Goal: Task Accomplishment & Management: Manage account settings

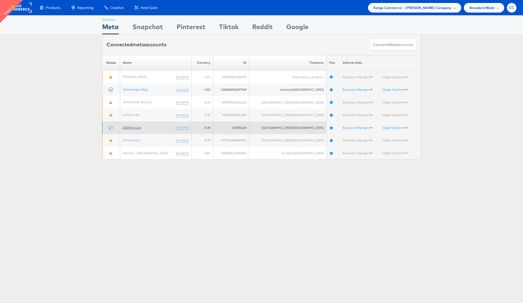
click at [134, 127] on link "Stitcher Live" at bounding box center [132, 127] width 18 height 4
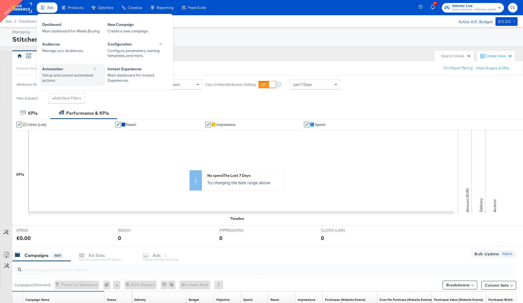
click at [85, 70] on div "Automation" at bounding box center [72, 68] width 60 height 5
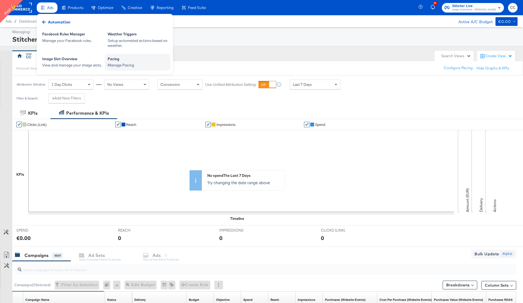
click at [125, 66] on div "Manage Pacing" at bounding box center [138, 65] width 60 height 5
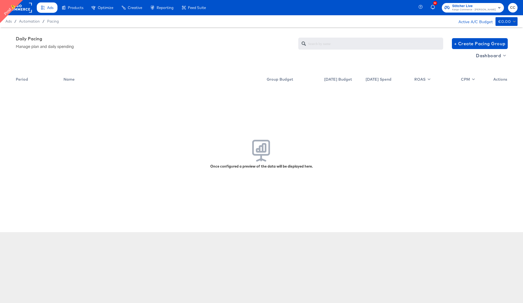
click at [24, 8] on rect at bounding box center [19, 8] width 25 height 10
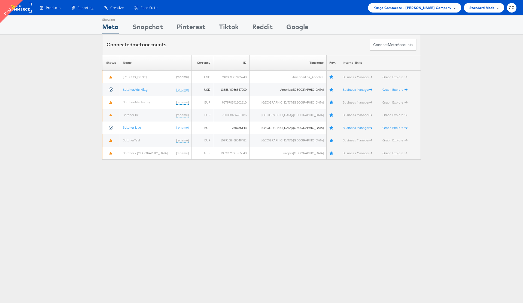
click at [460, 8] on div "Kargo Commerce - Namit Kumar Company" at bounding box center [414, 8] width 93 height 10
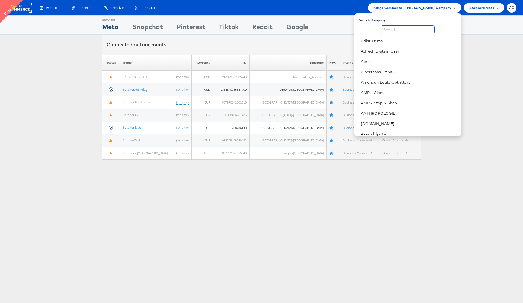
click at [416, 29] on input "text" at bounding box center [407, 29] width 54 height 9
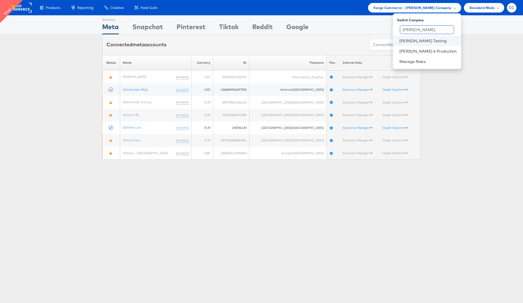
type input "colin"
click at [425, 40] on link "[PERSON_NAME] Testing" at bounding box center [427, 40] width 57 height 5
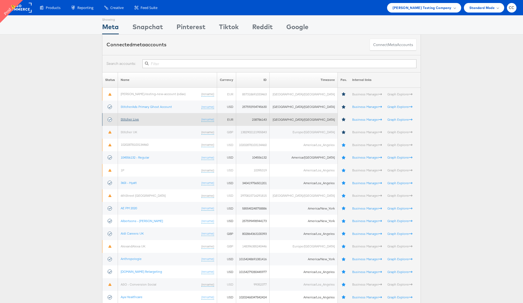
click at [135, 119] on link "Stitcher Live" at bounding box center [130, 119] width 18 height 4
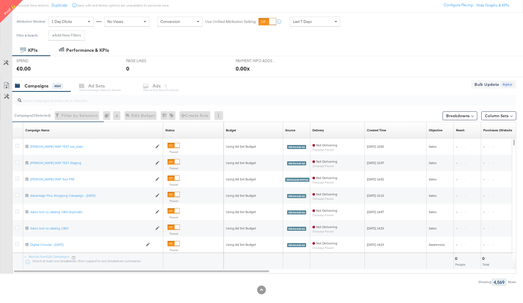
scroll to position [69, 0]
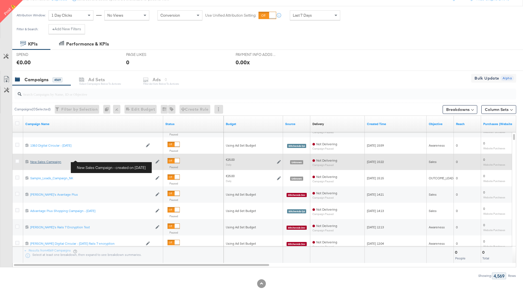
click at [48, 162] on div "New Sales Campaign New Sales Campaign" at bounding box center [91, 162] width 122 height 4
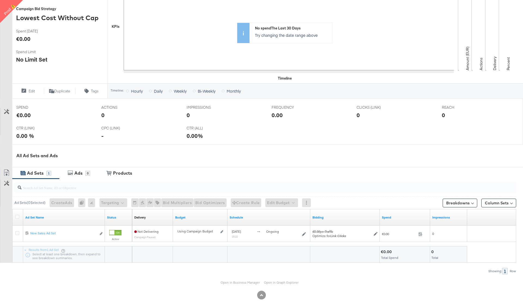
scroll to position [141, 0]
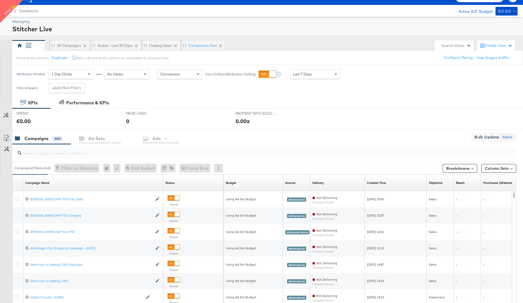
scroll to position [69, 0]
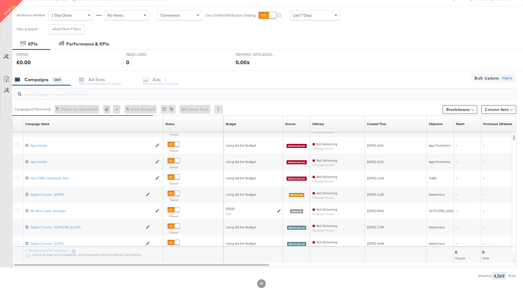
click at [67, 94] on input "search" at bounding box center [246, 92] width 448 height 11
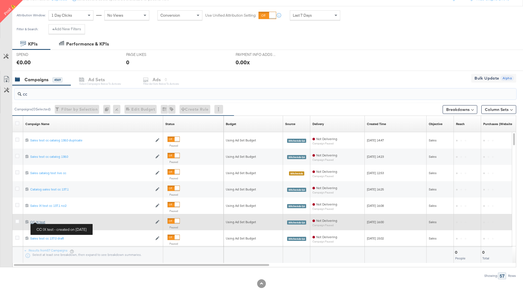
type input "cc"
click at [38, 221] on div "CC IX test CC IX test" at bounding box center [91, 222] width 122 height 4
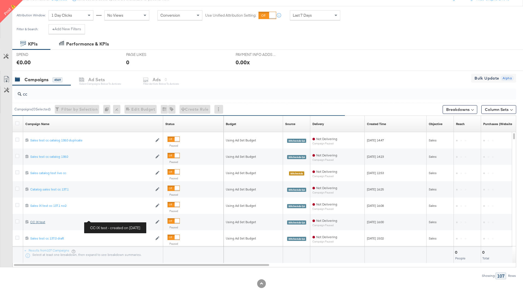
scroll to position [0, 0]
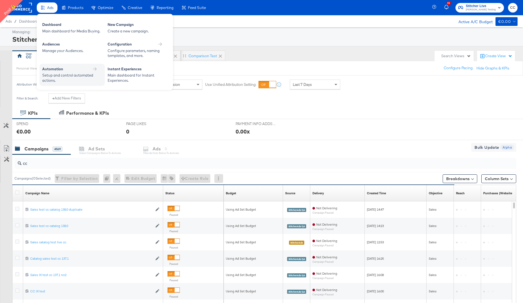
click at [81, 74] on div "Setup and control automated actions." at bounding box center [69, 78] width 54 height 10
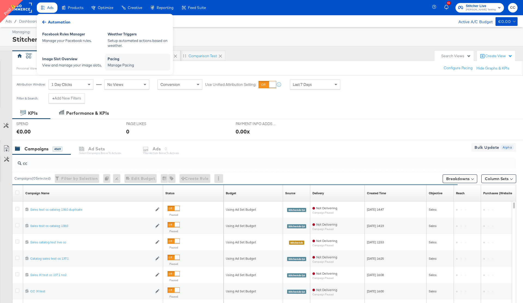
click at [117, 65] on div "Manage Pacing" at bounding box center [138, 65] width 60 height 5
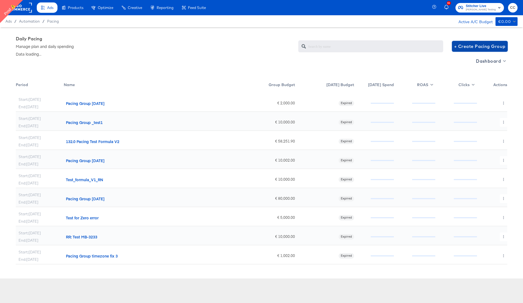
click at [481, 47] on span "+ Create Pacing Group" at bounding box center [479, 46] width 51 height 8
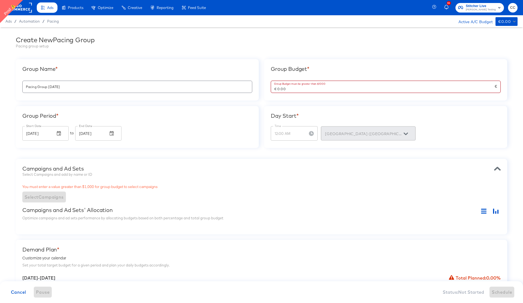
click at [285, 90] on input "€ 0.00" at bounding box center [382, 87] width 223 height 12
click at [289, 107] on div "Day Start * Time 12:00 AM Time Dublin (Europe/Dublin)" at bounding box center [385, 127] width 243 height 42
type input "€ 10,000.00"
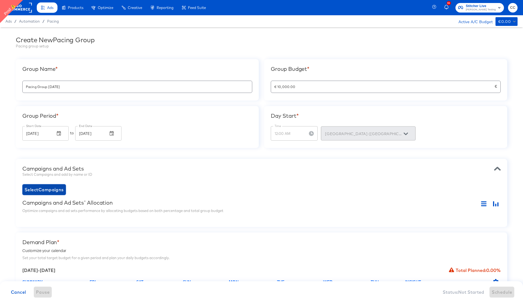
click at [46, 191] on span "Select Campaigns" at bounding box center [43, 190] width 39 height 8
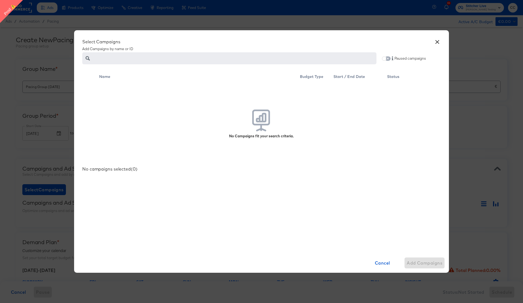
click at [387, 59] on input "checkbox" at bounding box center [383, 59] width 13 height 4
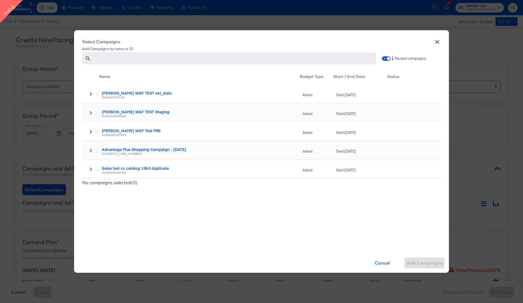
click at [155, 56] on input "text" at bounding box center [234, 56] width 284 height 12
paste input "6849931051165"
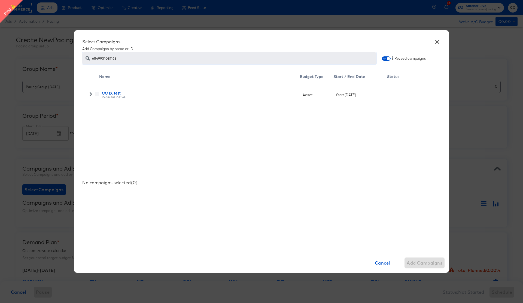
type input "6849931051165"
click at [95, 96] on div at bounding box center [97, 94] width 4 height 5
click at [98, 94] on label at bounding box center [97, 94] width 4 height 4
click at [90, 94] on icon at bounding box center [91, 94] width 4 height 4
click at [96, 113] on icon at bounding box center [97, 113] width 4 height 4
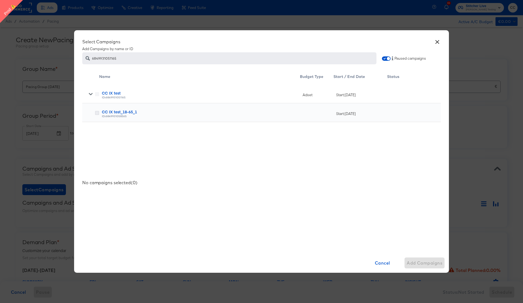
click at [0, 0] on input "checkbox" at bounding box center [0, 0] width 0 height 0
click at [424, 264] on span "Add Campaign" at bounding box center [425, 263] width 33 height 8
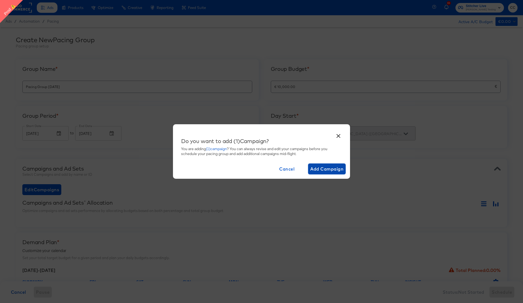
click at [327, 168] on span "Add Campaign" at bounding box center [326, 169] width 33 height 8
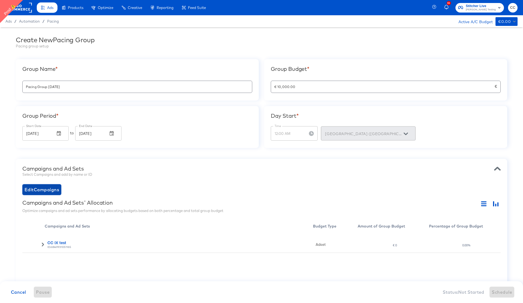
click at [41, 189] on span "Edit Campaigns" at bounding box center [41, 190] width 35 height 8
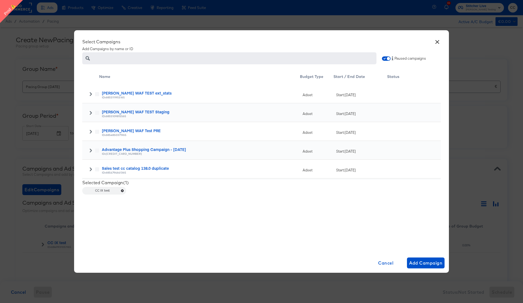
click at [90, 168] on icon at bounding box center [91, 169] width 4 height 4
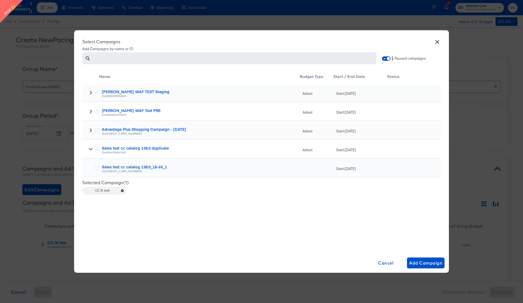
scroll to position [23, 0]
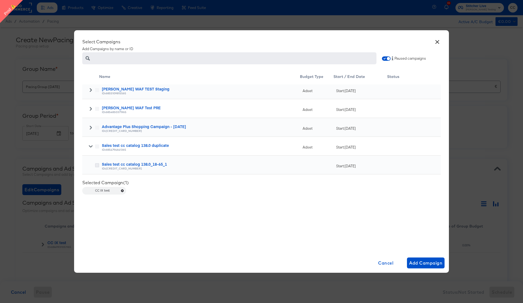
click at [97, 167] on icon at bounding box center [97, 165] width 4 height 4
click at [0, 0] on input "checkbox" at bounding box center [0, 0] width 0 height 0
click at [414, 261] on span "Add Campaigns" at bounding box center [424, 263] width 36 height 8
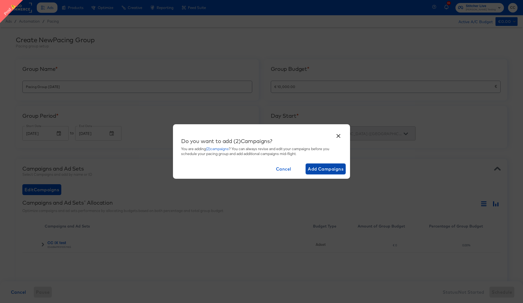
click at [324, 167] on span "Add Campaigns" at bounding box center [326, 169] width 36 height 8
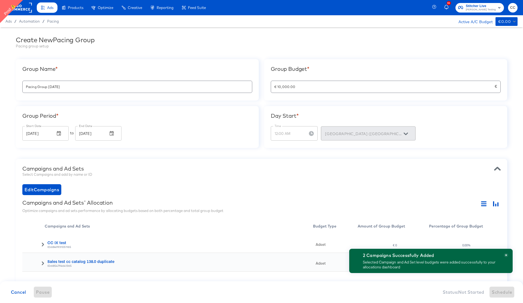
click at [25, 88] on input "Pacing Group 2025-09-18" at bounding box center [137, 85] width 229 height 12
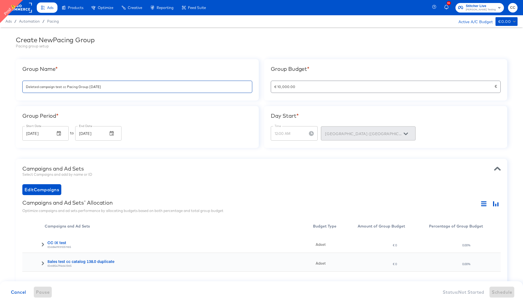
drag, startPoint x: 122, startPoint y: 84, endPoint x: 81, endPoint y: 85, distance: 40.9
click at [81, 85] on input "Deleted campaign test cc Pacing Group 2025-09-18" at bounding box center [137, 85] width 229 height 12
click at [69, 85] on input "Deleted campaign test cc Pacing Group 2025-09-18" at bounding box center [137, 85] width 229 height 12
drag, startPoint x: 67, startPoint y: 86, endPoint x: 116, endPoint y: 91, distance: 48.9
click at [116, 91] on div "Deleted campaign test cc Pacing Group 2025-09-18" at bounding box center [137, 87] width 230 height 12
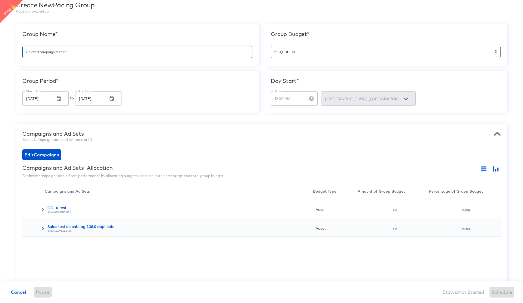
scroll to position [31, 0]
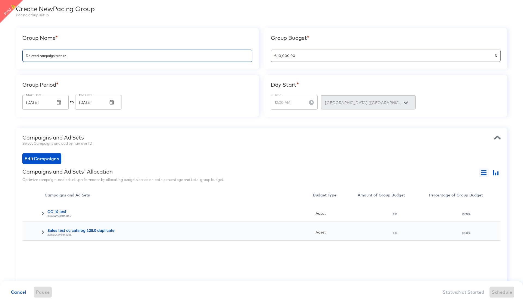
type input "Deleted campaign test cc"
click at [483, 171] on icon "button" at bounding box center [483, 172] width 5 height 5
click at [498, 175] on button "button" at bounding box center [496, 172] width 10 height 9
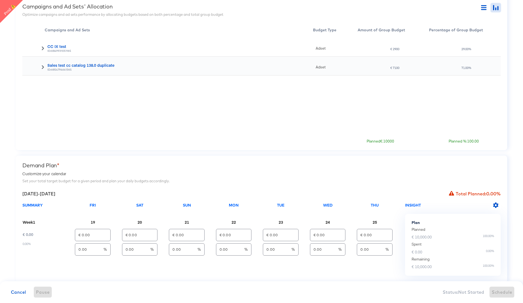
scroll to position [214, 0]
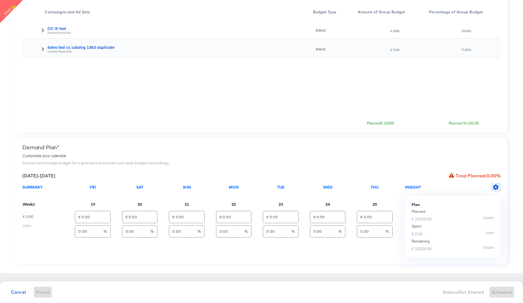
click at [494, 187] on icon "button" at bounding box center [495, 186] width 5 height 5
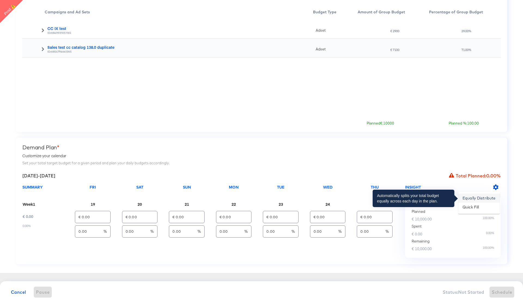
click at [479, 197] on li "Equally Distribute" at bounding box center [479, 198] width 42 height 9
type input "€ 1,428.57"
type input "14.29"
type input "€ 1,428.57"
type input "14.29"
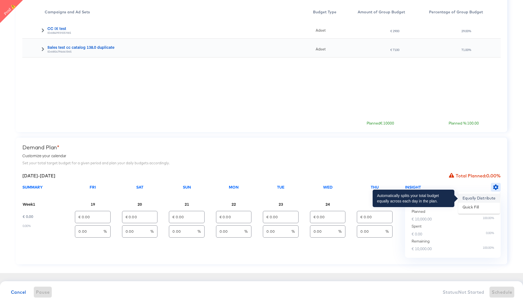
type input "€ 1,428.57"
type input "14.29"
type input "€ 1,428.57"
type input "14.29"
type input "€ 1,428.57"
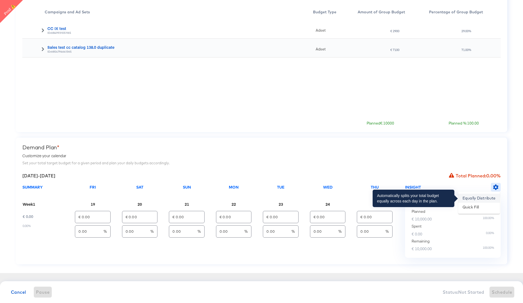
type input "14.29"
type input "€ 1,428.57"
type input "14.29"
type input "€ 1,428.58"
type input "14.29"
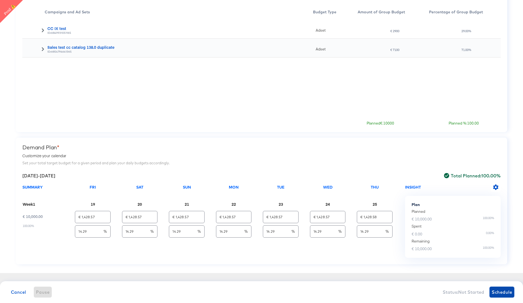
click at [504, 293] on span "Schedule" at bounding box center [501, 292] width 20 height 8
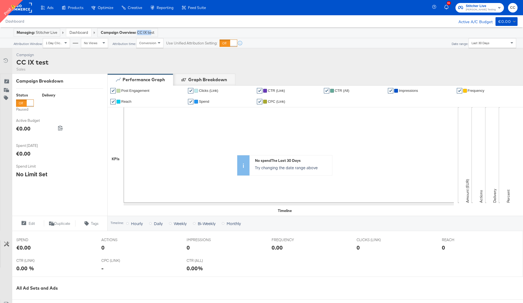
drag, startPoint x: 138, startPoint y: 32, endPoint x: 152, endPoint y: 32, distance: 14.2
click at [152, 32] on span "CC IX test" at bounding box center [145, 32] width 17 height 5
drag, startPoint x: 156, startPoint y: 32, endPoint x: 137, endPoint y: 32, distance: 18.8
click at [137, 32] on div "Campaign Overview: CC IX test" at bounding box center [127, 32] width 60 height 8
copy span "CC IX test"
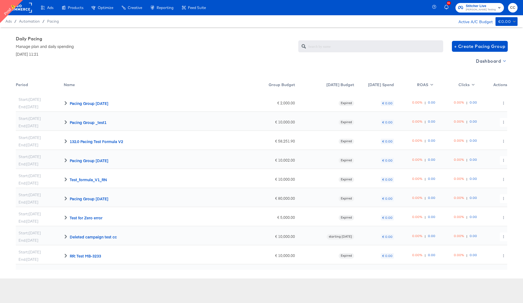
click at [504, 61] on icon "button" at bounding box center [504, 61] width 3 height 2
click at [487, 82] on div "Budget Manager" at bounding box center [491, 81] width 38 height 6
radio input "false"
radio input "true"
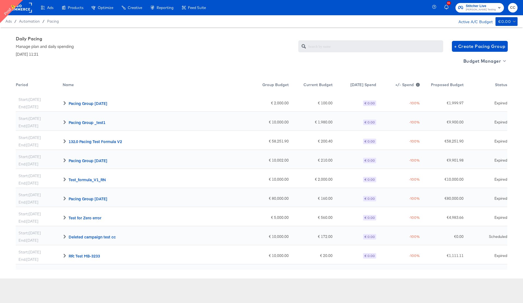
click at [243, 54] on div "Daily Pacing Manage plan and daily spending September 18th, 2025 | 11:21 + Crea…" at bounding box center [261, 46] width 491 height 21
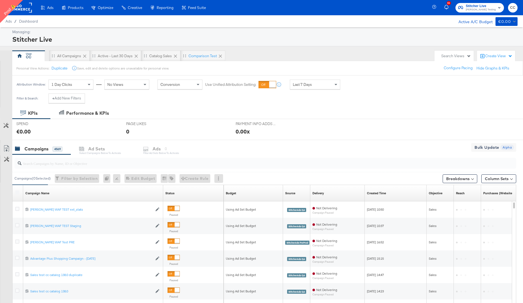
click at [38, 163] on input "search" at bounding box center [246, 161] width 448 height 11
paste input "CC IX test"
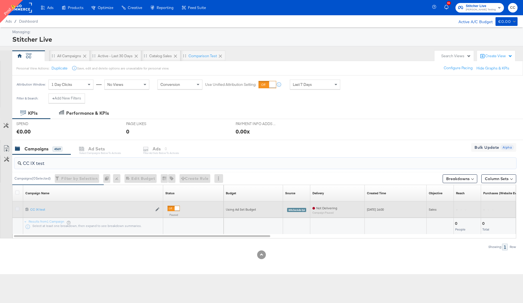
type input "CC IX test"
click at [17, 209] on icon at bounding box center [17, 209] width 4 height 4
click at [0, 0] on input "checkbox" at bounding box center [0, 0] width 0 height 0
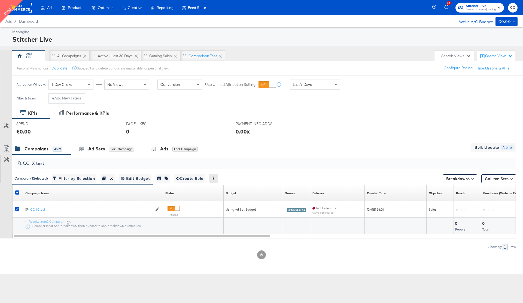
click at [215, 177] on icon at bounding box center [213, 178] width 4 height 4
click at [230, 204] on div "Delete" at bounding box center [232, 204] width 30 height 9
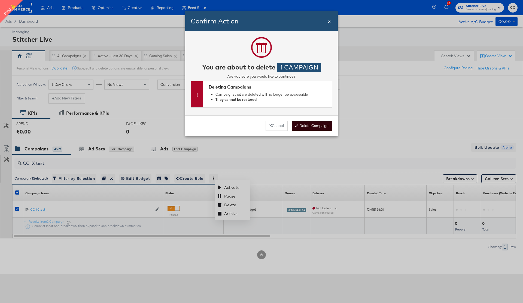
click at [315, 127] on button "Delete Campaign" at bounding box center [312, 126] width 41 height 10
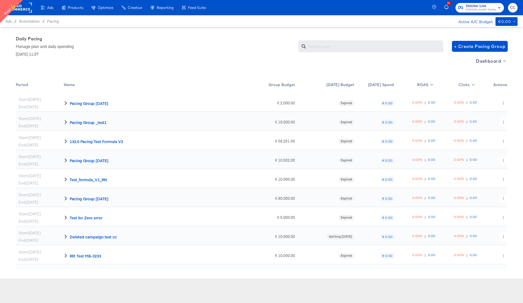
click at [504, 62] on icon "button" at bounding box center [504, 61] width 3 height 3
click at [493, 80] on div "Budget Manager" at bounding box center [491, 81] width 38 height 6
radio input "false"
radio input "true"
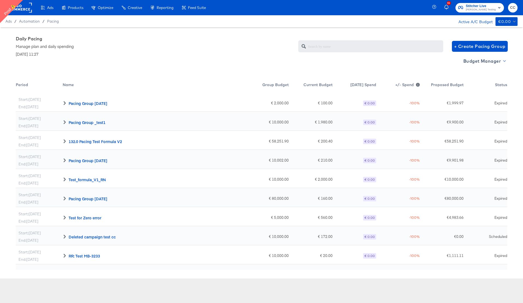
click at [502, 62] on span "Budget Manager" at bounding box center [484, 61] width 42 height 8
click at [430, 59] on div at bounding box center [261, 151] width 523 height 303
click at [506, 63] on button "Budget Manager" at bounding box center [484, 61] width 46 height 9
click at [482, 71] on div "Dashboard" at bounding box center [478, 72] width 27 height 6
radio input "true"
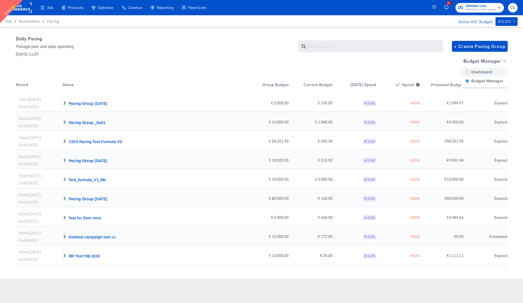
radio input "false"
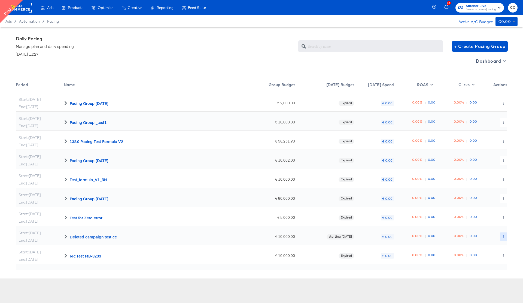
click at [503, 236] on icon "button" at bounding box center [503, 236] width 3 height 3
click at [499, 247] on link "Edit" at bounding box center [499, 247] width 40 height 9
click at [66, 236] on icon at bounding box center [66, 236] width 2 height 4
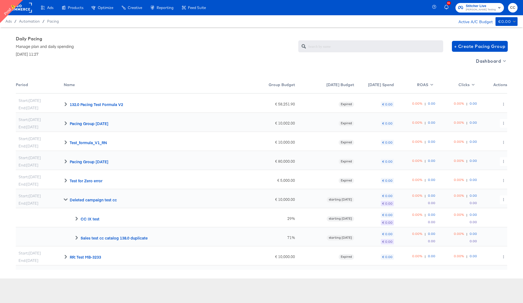
scroll to position [37, 0]
click at [78, 217] on icon at bounding box center [77, 218] width 4 height 4
click at [76, 218] on icon at bounding box center [77, 218] width 4 height 2
click at [505, 61] on icon "button" at bounding box center [504, 61] width 3 height 2
click at [474, 81] on input "radio" at bounding box center [474, 81] width 4 height 4
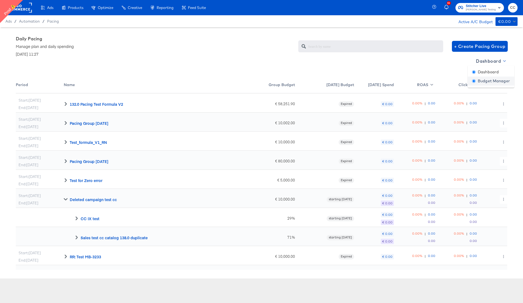
radio input "true"
radio input "false"
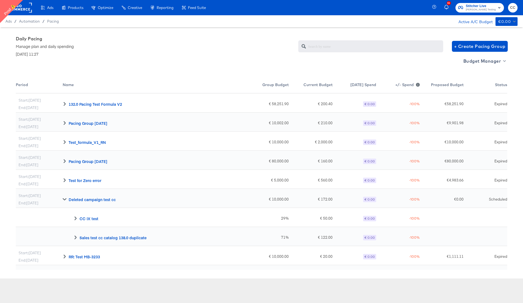
click at [64, 199] on icon at bounding box center [65, 199] width 4 height 2
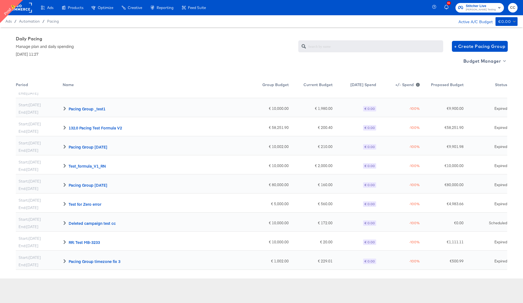
scroll to position [14, 0]
click at [65, 223] on icon at bounding box center [64, 223] width 2 height 4
click at [65, 223] on icon at bounding box center [65, 223] width 4 height 2
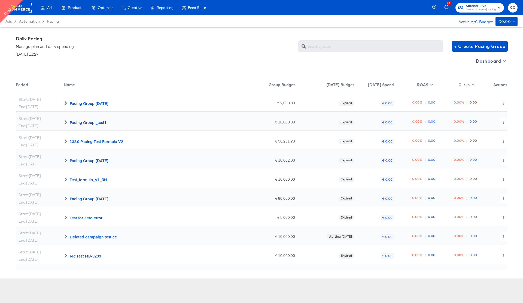
scroll to position [14, 0]
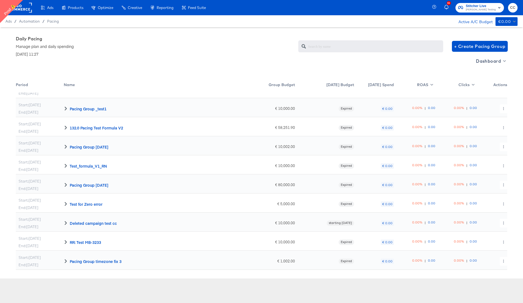
click at [66, 223] on icon at bounding box center [66, 223] width 4 height 4
click at [76, 243] on icon at bounding box center [76, 242] width 2 height 4
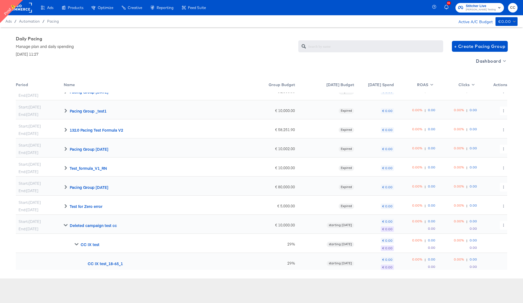
scroll to position [11, 0]
click at [65, 226] on icon at bounding box center [66, 226] width 4 height 2
